Goal: Task Accomplishment & Management: Manage account settings

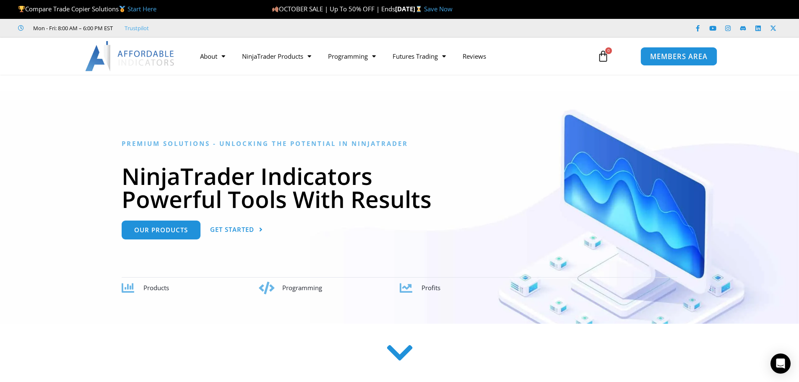
click at [692, 56] on span "MEMBERS AREA" at bounding box center [678, 56] width 57 height 7
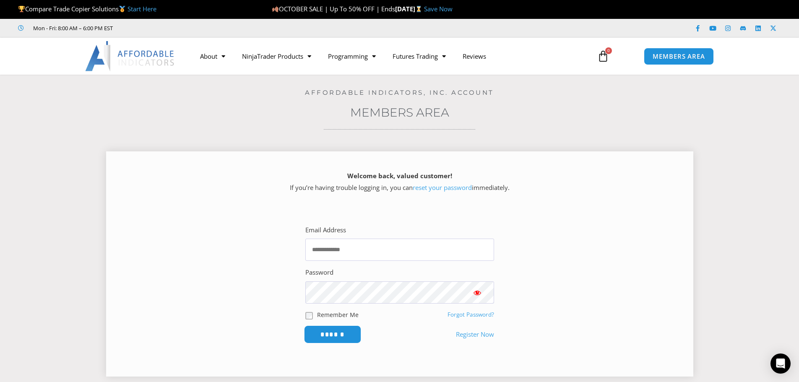
type input "**********"
click at [323, 341] on input "******" at bounding box center [332, 335] width 57 height 18
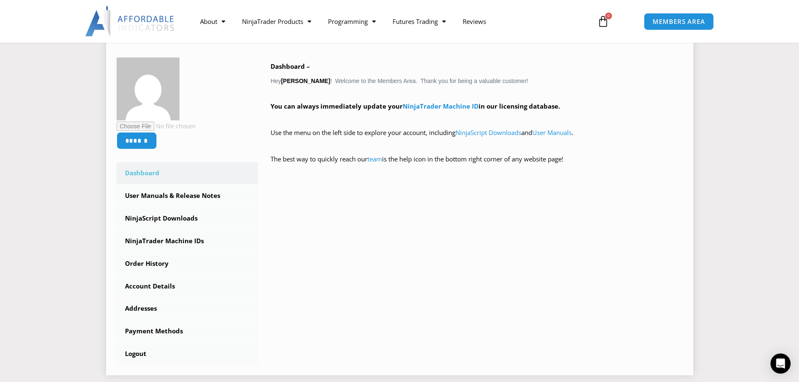
scroll to position [126, 0]
click at [146, 263] on link "Order History" at bounding box center [188, 264] width 142 height 22
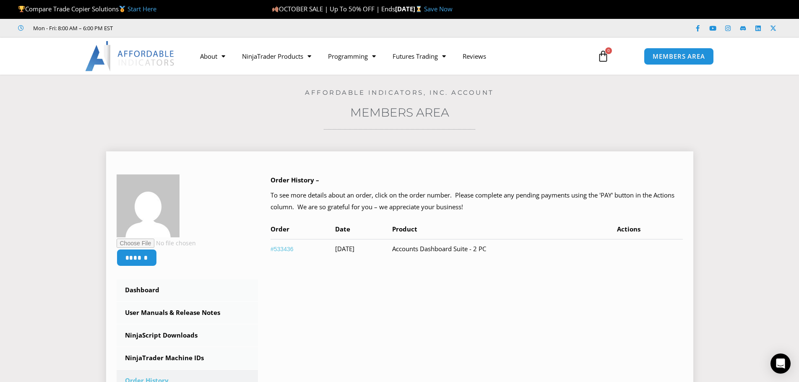
click at [275, 247] on link "#533436" at bounding box center [282, 249] width 23 height 7
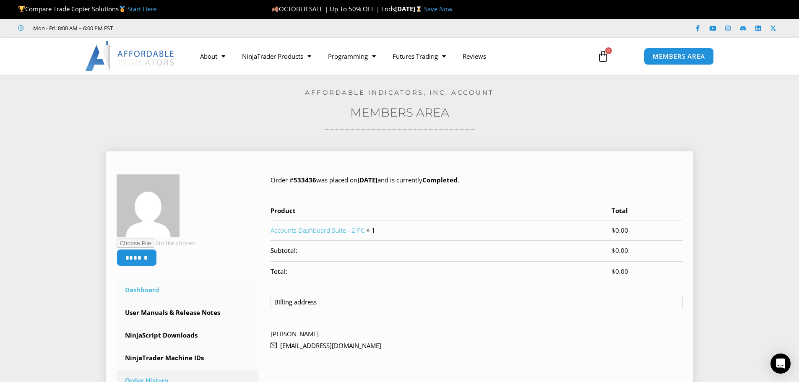
click at [140, 290] on link "Dashboard" at bounding box center [188, 290] width 142 height 22
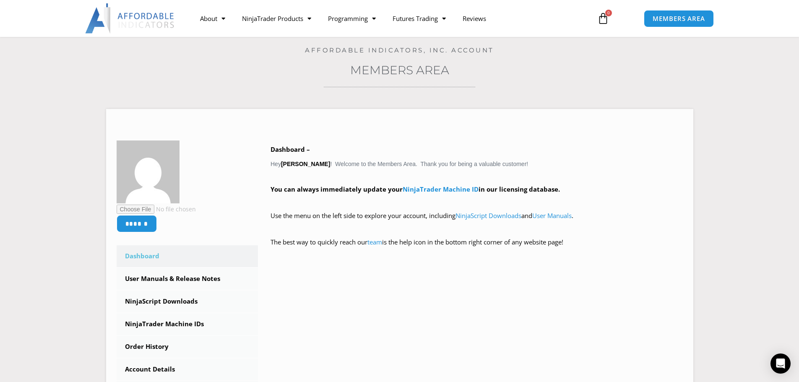
scroll to position [42, 0]
click at [502, 216] on link "NinjaScript Downloads" at bounding box center [489, 216] width 66 height 8
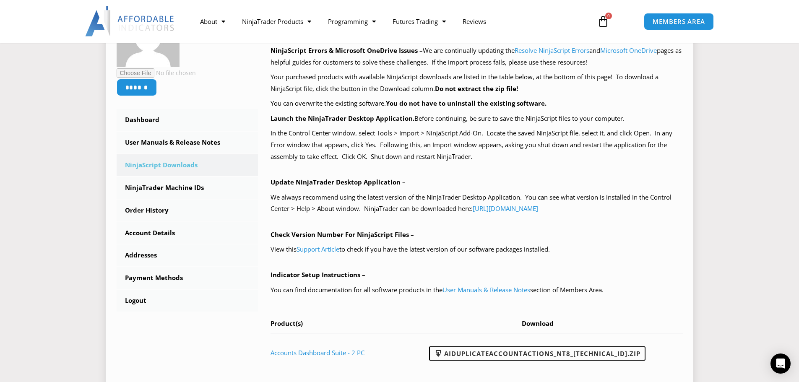
scroll to position [210, 0]
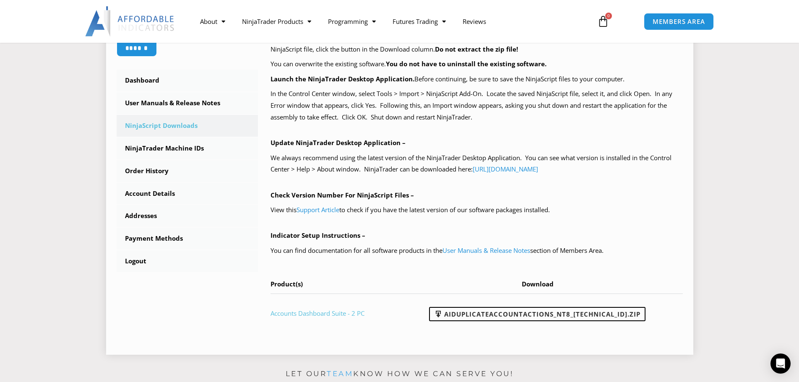
click at [320, 313] on link "Accounts Dashboard Suite - 2 PC" at bounding box center [318, 313] width 94 height 8
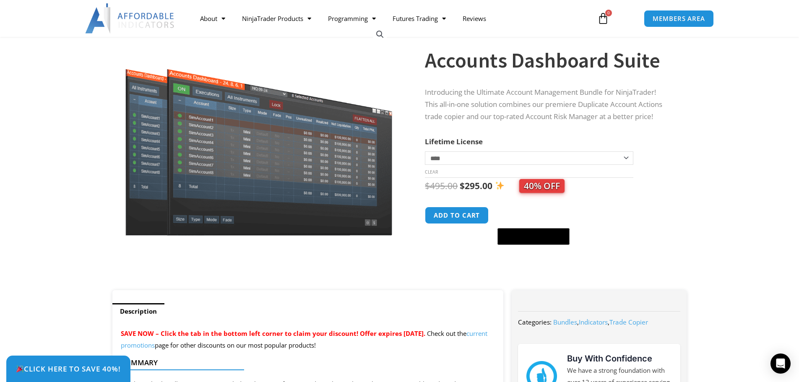
scroll to position [84, 0]
